Goal: Communication & Community: Connect with others

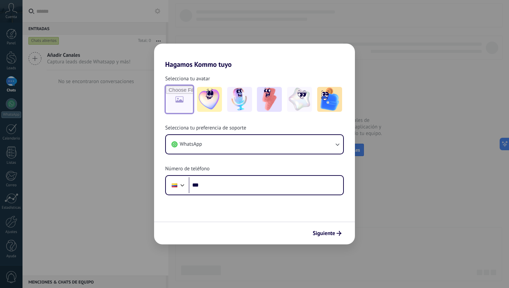
click at [177, 96] on input "file" at bounding box center [179, 99] width 27 height 27
type input "**********"
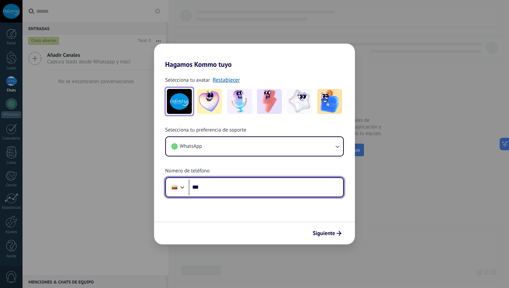
click at [231, 191] on input "***" at bounding box center [266, 187] width 155 height 16
paste input "**********"
type input "**********"
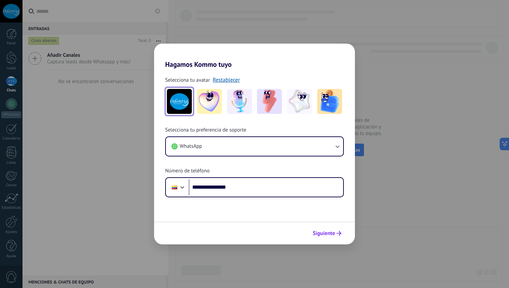
click at [331, 233] on span "Siguiente" at bounding box center [324, 233] width 23 height 5
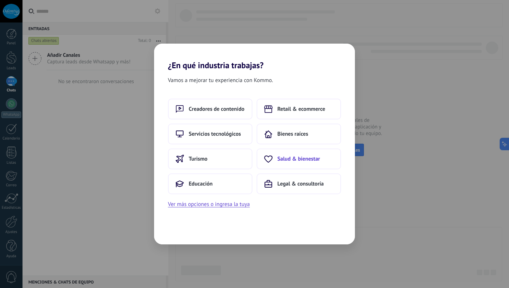
click at [291, 161] on span "Salud & bienestar" at bounding box center [299, 159] width 43 height 7
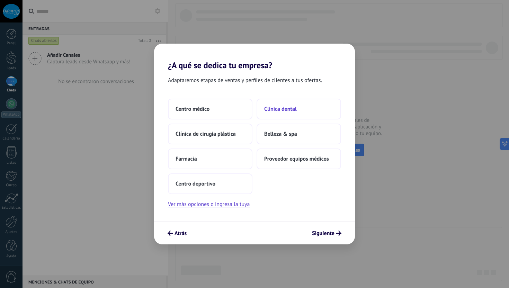
click at [280, 111] on span "Clínica dental" at bounding box center [280, 109] width 33 height 7
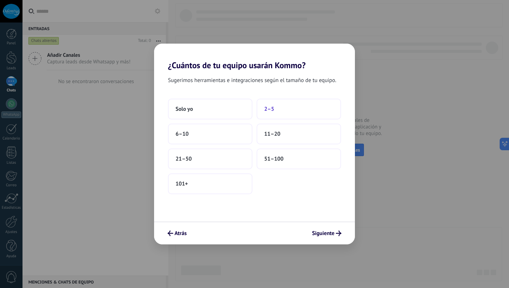
click at [272, 110] on span "2–5" at bounding box center [269, 109] width 10 height 7
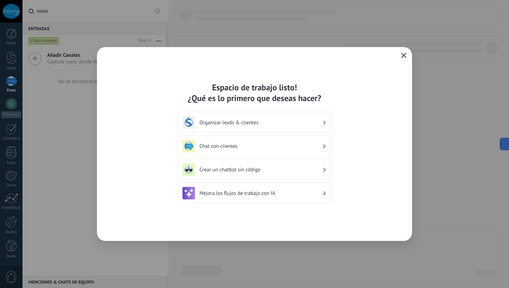
click at [259, 146] on h3 "Chat con clientes" at bounding box center [261, 146] width 123 height 7
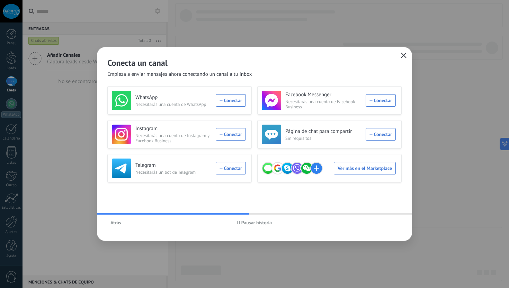
click at [238, 222] on icon "button" at bounding box center [238, 222] width 3 height 3
click at [116, 222] on span "Atrás" at bounding box center [116, 222] width 11 height 5
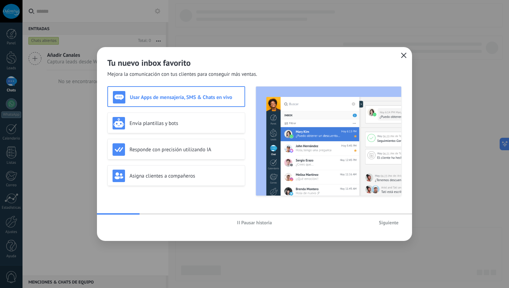
click at [238, 221] on icon "button" at bounding box center [238, 222] width 3 height 3
click at [166, 127] on div "Envía plantillas y bots" at bounding box center [177, 123] width 128 height 12
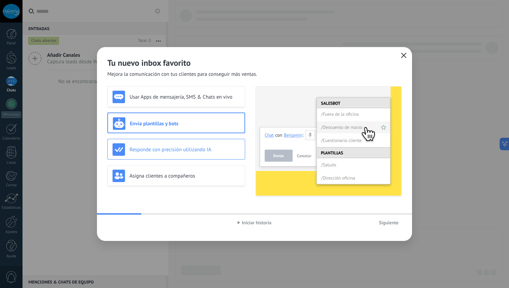
click at [166, 147] on h3 "Responde con precisión utilizando IA" at bounding box center [185, 150] width 111 height 7
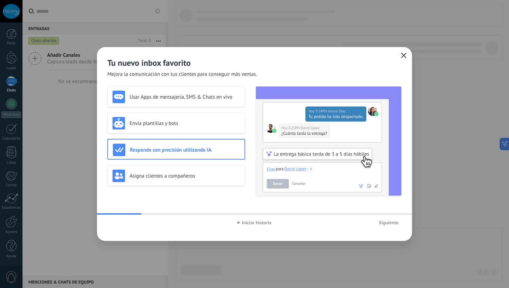
click at [383, 222] on span "Siguiente" at bounding box center [389, 222] width 20 height 5
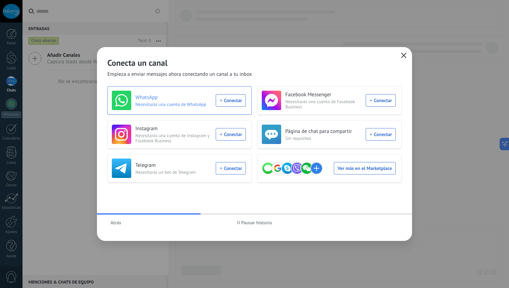
click at [229, 101] on div "WhatsApp Necesitarás una cuenta de WhatsApp Conectar" at bounding box center [179, 100] width 134 height 19
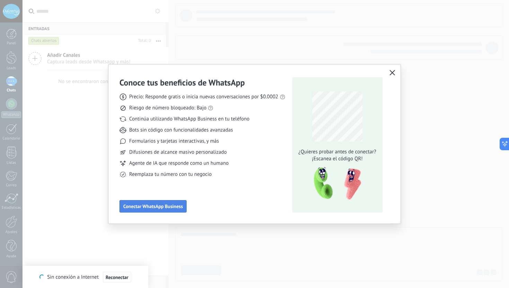
click at [175, 206] on span "Conectar WhatsApp Business" at bounding box center [153, 206] width 60 height 5
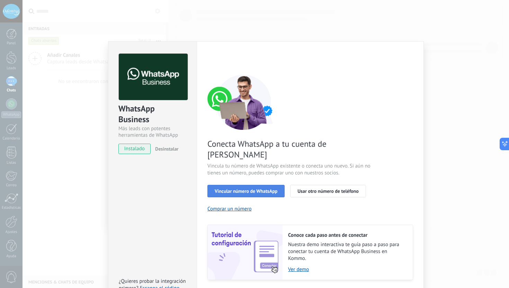
click at [245, 189] on span "Vincular número de WhatsApp" at bounding box center [246, 191] width 63 height 5
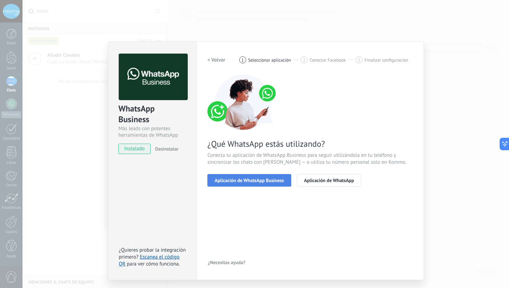
click at [245, 181] on span "Aplicación de WhatsApp Business" at bounding box center [249, 180] width 69 height 5
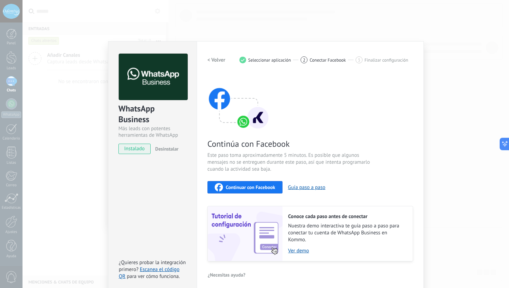
scroll to position [4, 0]
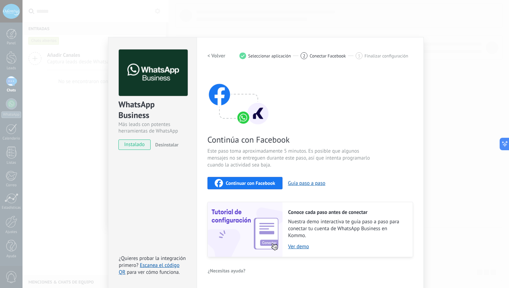
click at [255, 186] on div "Continuar con Facebook" at bounding box center [245, 183] width 61 height 8
click at [261, 183] on span "Continuar con Facebook" at bounding box center [251, 183] width 50 height 5
